Goal: Navigation & Orientation: Find specific page/section

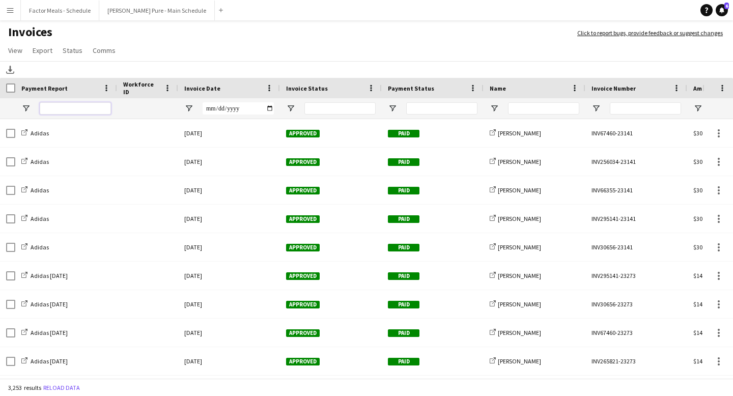
click at [89, 106] on input "Payment Report Filter Input" at bounding box center [75, 108] width 71 height 12
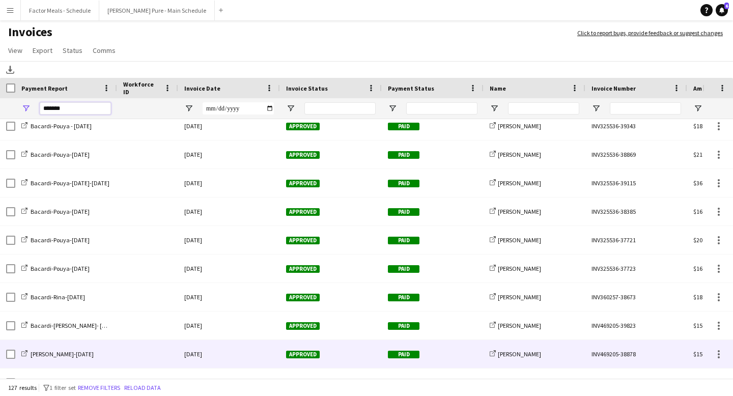
scroll to position [2741, 0]
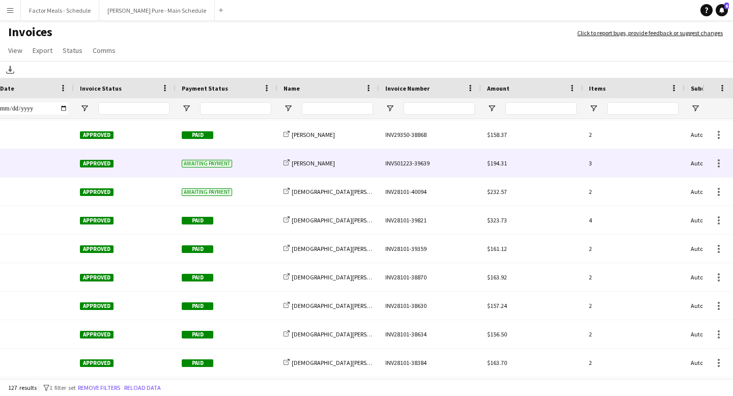
type input "*******"
click at [410, 166] on div "INV501223-39639" at bounding box center [430, 163] width 102 height 28
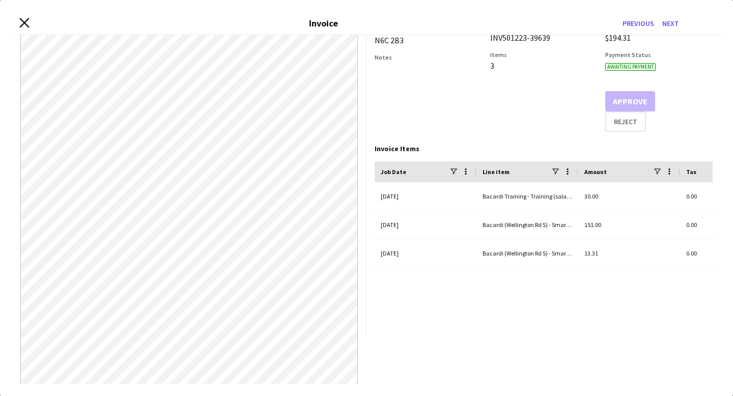
click at [26, 22] on icon "Close invoice dialog" at bounding box center [24, 23] width 10 height 10
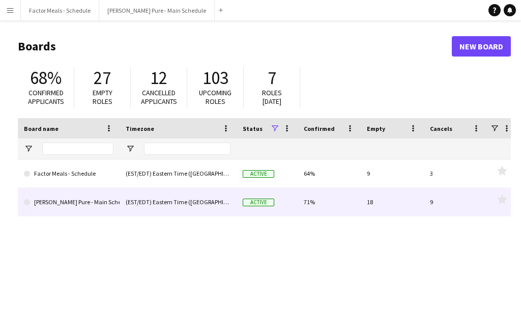
click at [65, 208] on link "[PERSON_NAME] Pure - Main Schedule" at bounding box center [69, 202] width 90 height 29
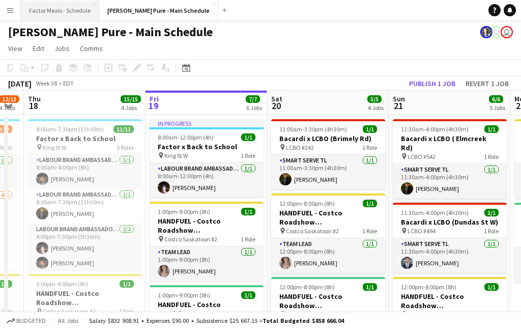
click at [62, 8] on button "Factor Meals - Schedule Close" at bounding box center [60, 11] width 78 height 20
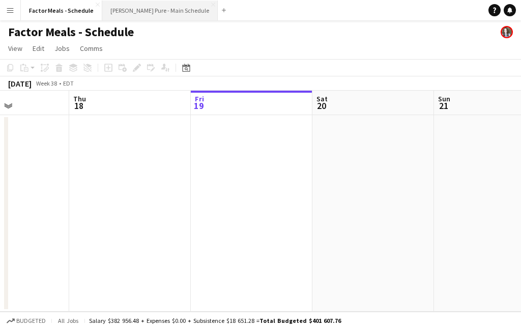
click at [118, 9] on button "Simon Pure - Main Schedule Close" at bounding box center [160, 11] width 116 height 20
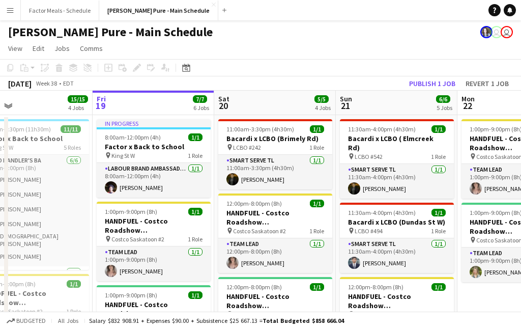
scroll to position [104, 0]
